Goal: Task Accomplishment & Management: Complete application form

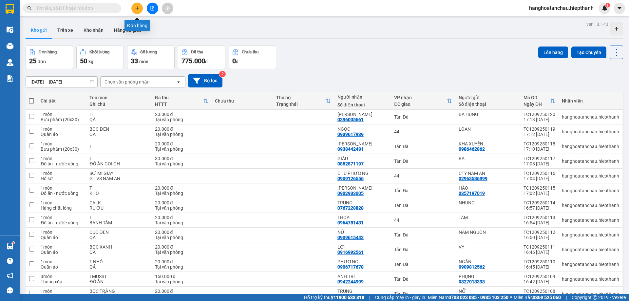
click at [135, 9] on icon "plus" at bounding box center [137, 8] width 5 height 5
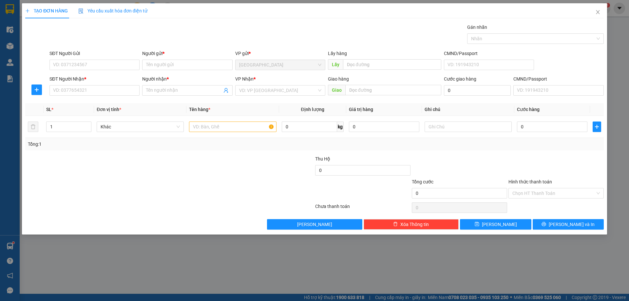
click at [167, 71] on div "Người gửi * Tên người gửi" at bounding box center [187, 61] width 90 height 23
click at [167, 67] on input "Người gửi *" at bounding box center [187, 65] width 90 height 10
type input "HỒNG TRANG"
click at [125, 93] on input "SĐT Người Nhận *" at bounding box center [94, 90] width 90 height 10
type input "0123456789"
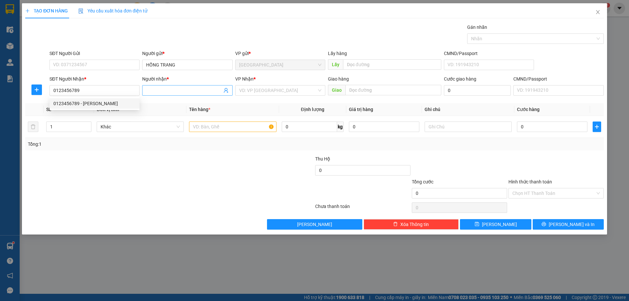
click at [165, 86] on span at bounding box center [187, 90] width 90 height 10
type input "THU"
click at [291, 90] on input "search" at bounding box center [278, 91] width 78 height 10
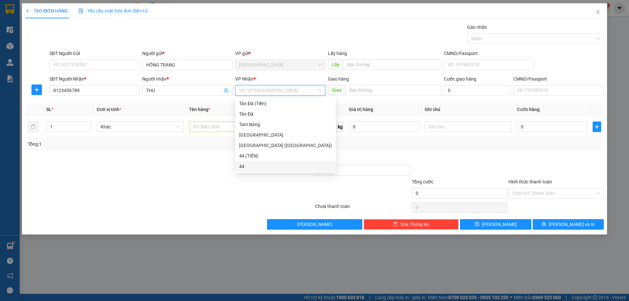
click at [256, 165] on div "44" at bounding box center [285, 166] width 93 height 7
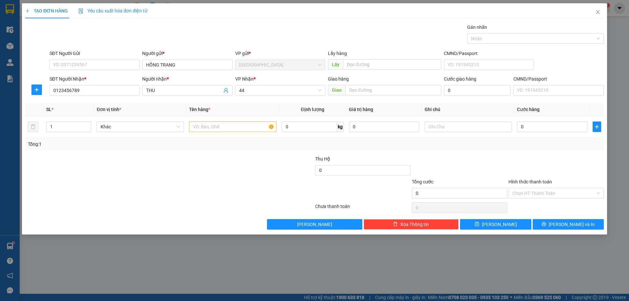
click at [198, 158] on div at bounding box center [121, 166] width 193 height 23
click at [147, 130] on span "Khác" at bounding box center [140, 127] width 79 height 10
type input "BUU"
click at [137, 139] on div "Bưu phẩm (20x30)" at bounding box center [140, 139] width 79 height 7
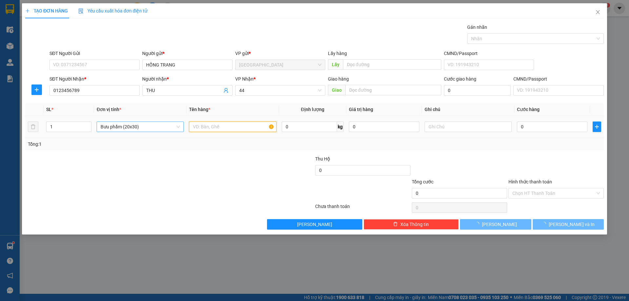
click at [203, 127] on input "text" at bounding box center [232, 127] width 87 height 10
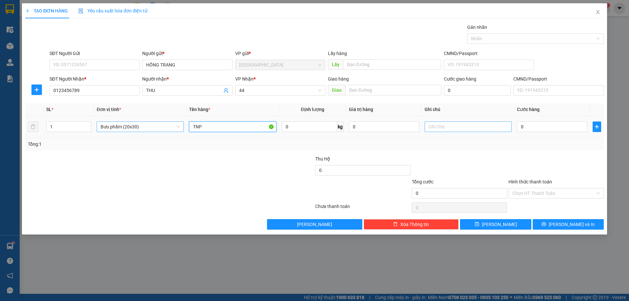
type input "TNP"
click at [439, 130] on input "text" at bounding box center [468, 127] width 87 height 10
type input "K THU"
click at [501, 153] on div "Transit Pickup Surcharge Ids Transit Deliver Surcharge Ids Transit Deliver Surc…" at bounding box center [314, 127] width 579 height 206
click at [266, 88] on span "44" at bounding box center [280, 91] width 82 height 10
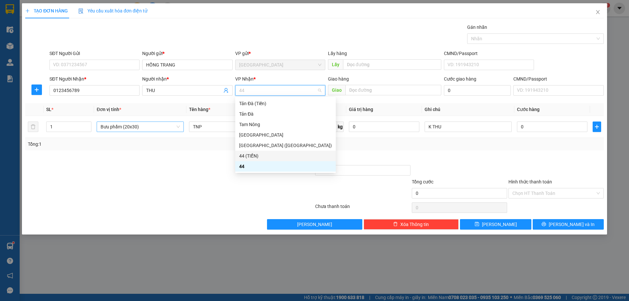
click at [263, 156] on div "44 (TIỀN)" at bounding box center [285, 155] width 93 height 7
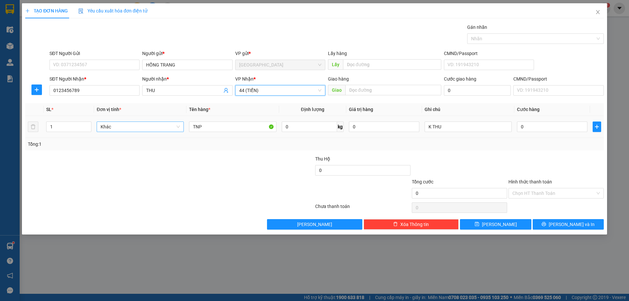
click at [170, 125] on span "Khác" at bounding box center [140, 127] width 79 height 10
type input "BUU"
click at [154, 140] on div "Bưu phẩm (20x30)" at bounding box center [140, 139] width 79 height 7
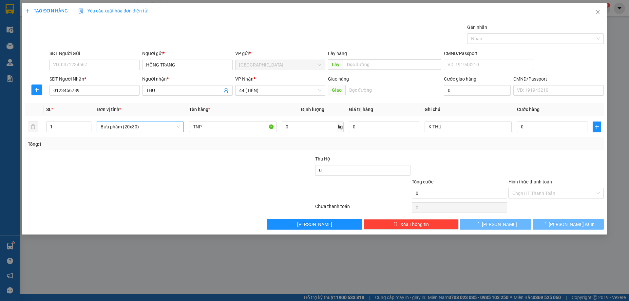
click at [466, 152] on div "Transit Pickup Surcharge Ids Transit Deliver Surcharge Ids Transit Deliver Surc…" at bounding box center [314, 127] width 579 height 206
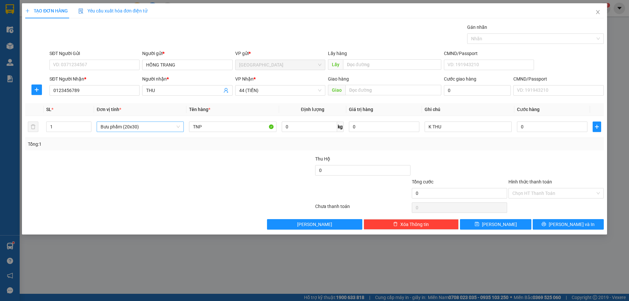
click at [466, 152] on div "Transit Pickup Surcharge Ids Transit Deliver Surcharge Ids Transit Deliver Surc…" at bounding box center [314, 127] width 579 height 206
drag, startPoint x: 475, startPoint y: 152, endPoint x: 501, endPoint y: 156, distance: 26.5
click at [482, 154] on div "Transit Pickup Surcharge Ids Transit Deliver Surcharge Ids Transit Deliver Surc…" at bounding box center [314, 127] width 579 height 206
click at [508, 222] on button "[PERSON_NAME]" at bounding box center [495, 224] width 71 height 10
click at [599, 9] on span "Close" at bounding box center [598, 12] width 18 height 18
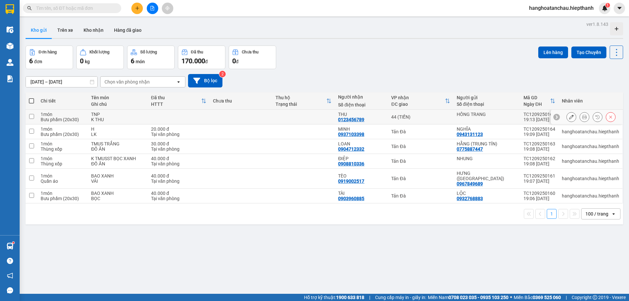
click at [321, 112] on td at bounding box center [303, 117] width 63 height 15
checkbox input "true"
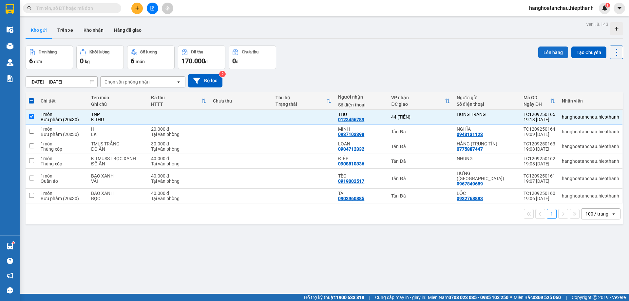
click at [549, 50] on button "Lên hàng" at bounding box center [553, 53] width 30 height 12
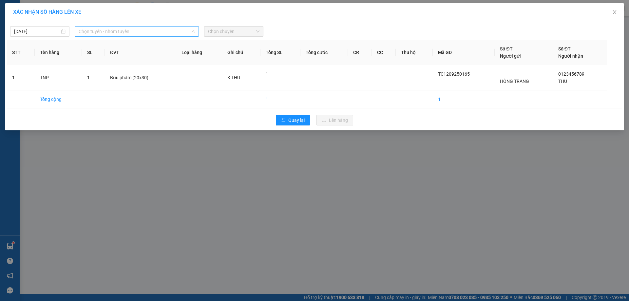
click at [141, 31] on span "Chọn tuyến - nhóm tuyến" at bounding box center [137, 32] width 116 height 10
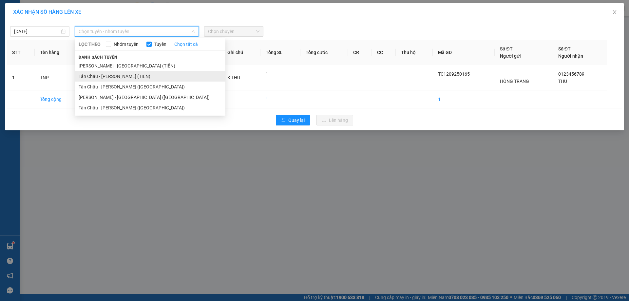
click at [116, 78] on li "Tân Châu - [PERSON_NAME] (TIỀN)" at bounding box center [150, 76] width 151 height 10
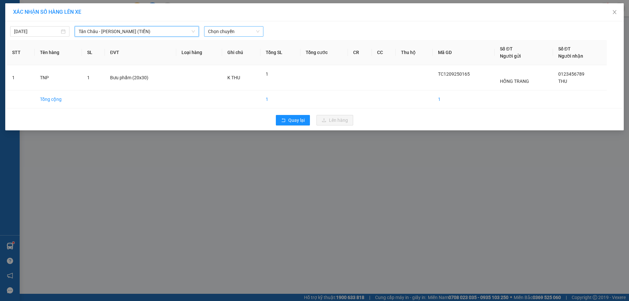
click at [219, 30] on span "Chọn chuyến" at bounding box center [233, 32] width 51 height 10
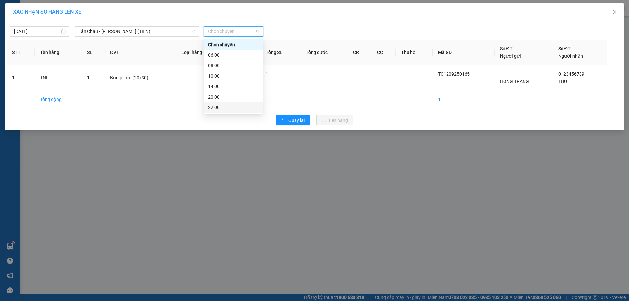
click at [220, 106] on div "22:00" at bounding box center [233, 107] width 51 height 7
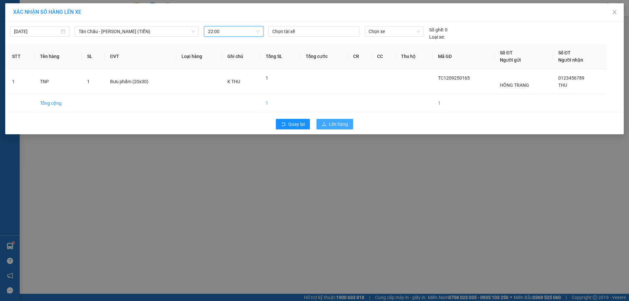
click at [326, 126] on icon "upload" at bounding box center [324, 124] width 5 height 5
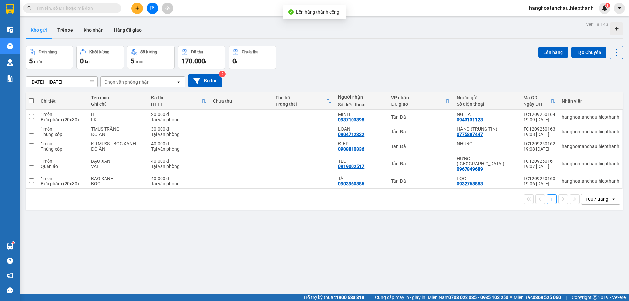
click at [304, 56] on div "Đơn hàng 5 đơn Khối lượng 0 kg Số lượng 5 món Đã thu 170.000 đ Chưa thu 0 đ Lên…" at bounding box center [325, 58] width 598 height 24
